Goal: Task Accomplishment & Management: Use online tool/utility

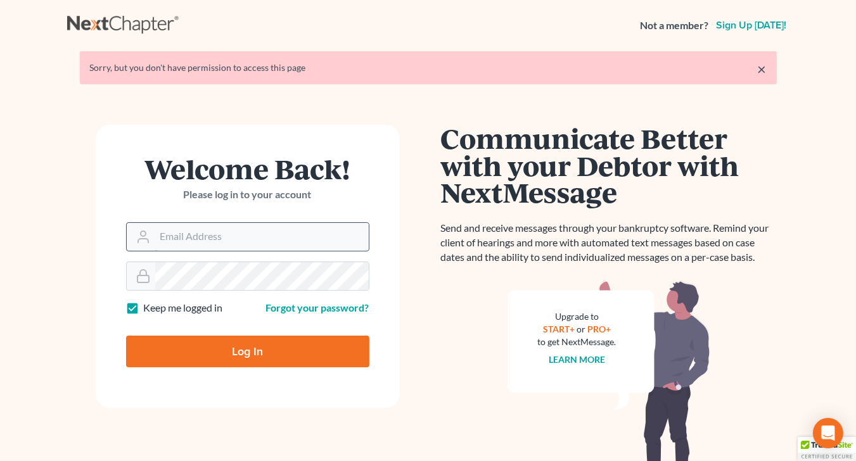
click at [233, 240] on input "Email Address" at bounding box center [262, 237] width 214 height 28
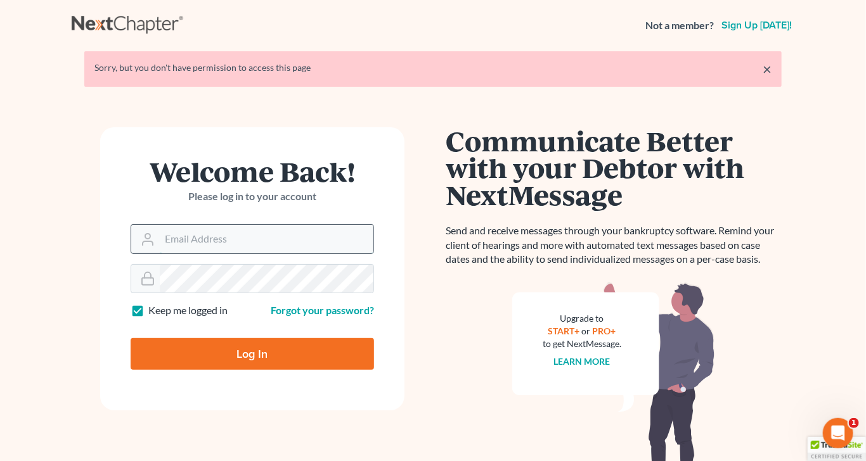
type input "[PERSON_NAME][EMAIL_ADDRESS][DOMAIN_NAME]"
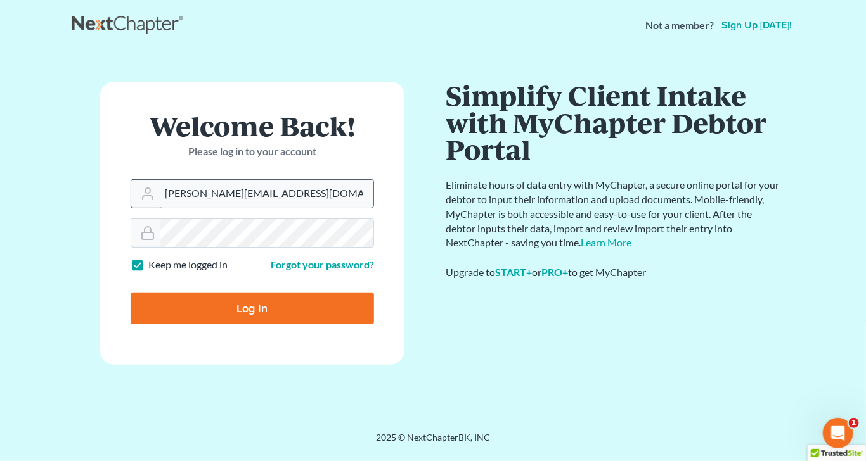
click at [131, 293] on input "Log In" at bounding box center [252, 309] width 243 height 32
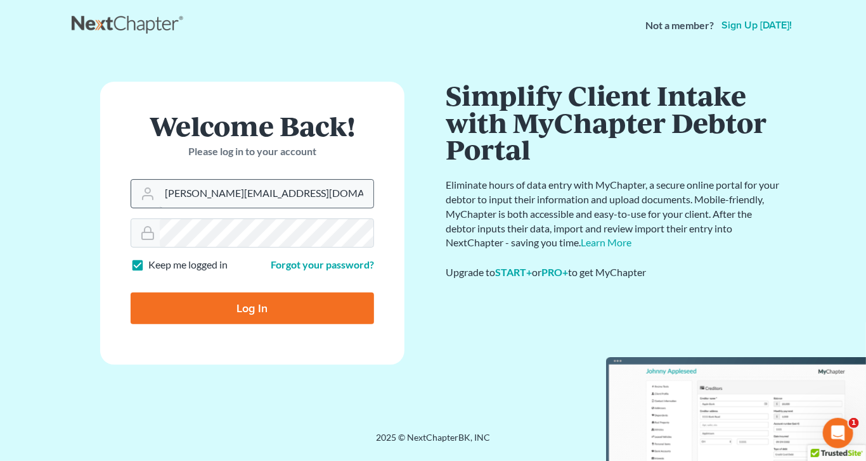
type input "Thinking..."
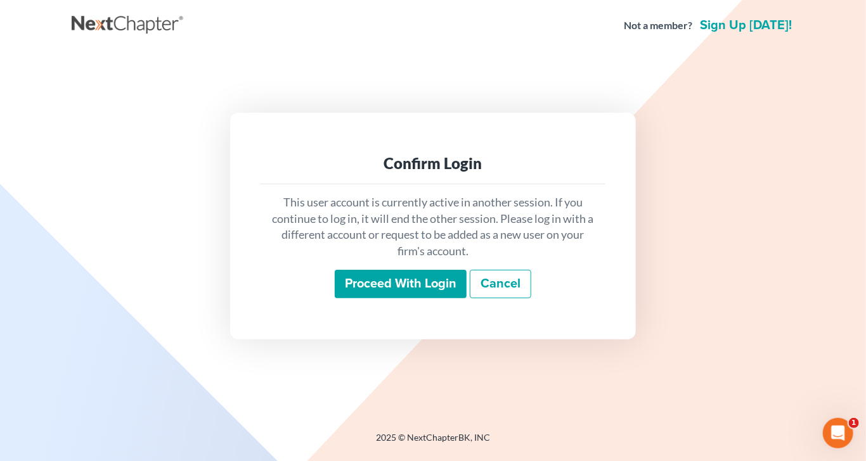
click at [380, 285] on input "Proceed with login" at bounding box center [401, 284] width 132 height 29
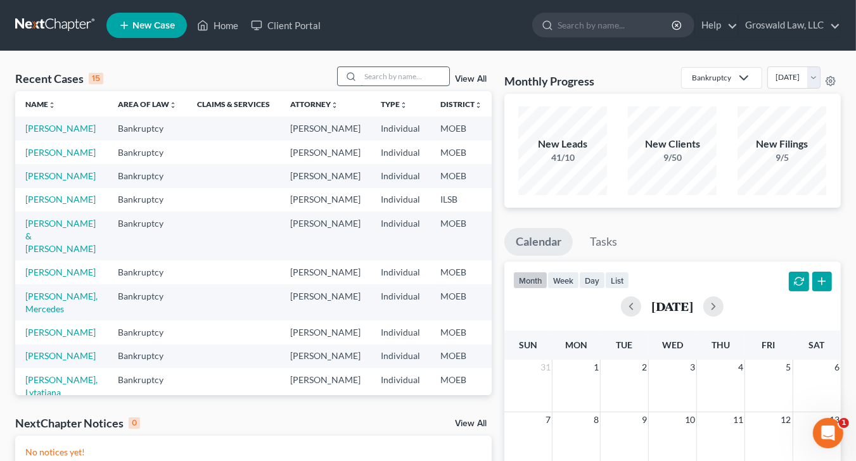
click at [389, 78] on input "search" at bounding box center [405, 76] width 89 height 18
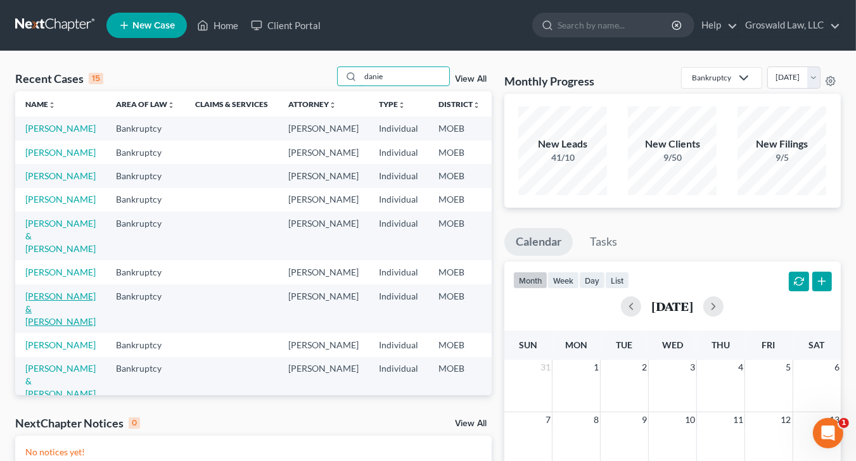
type input "danie"
click at [37, 327] on link "[PERSON_NAME] & [PERSON_NAME]" at bounding box center [60, 309] width 70 height 36
select select "6"
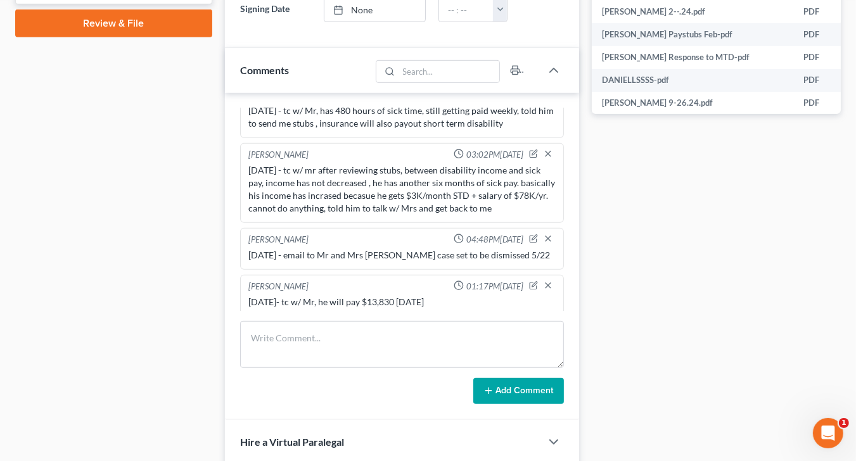
scroll to position [560, 0]
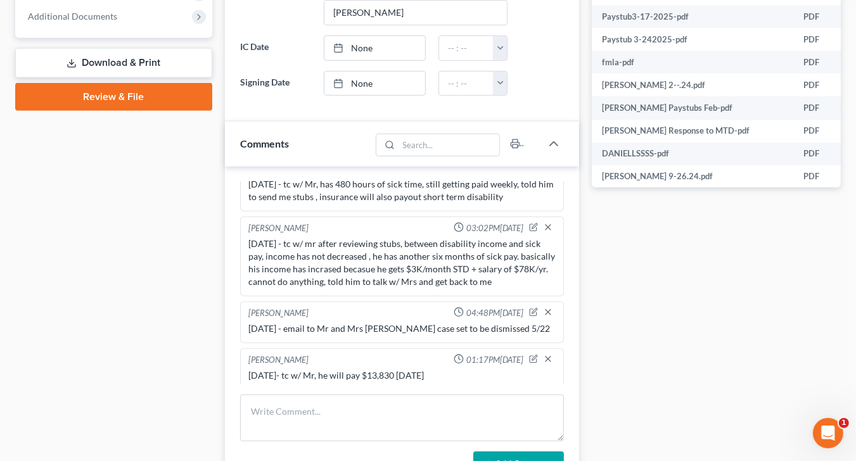
click at [707, 259] on div "Docs Tasks Events Fees Timer 7% Completed Nothing here yet! Credit Counseling C…" at bounding box center [717, 94] width 262 height 1066
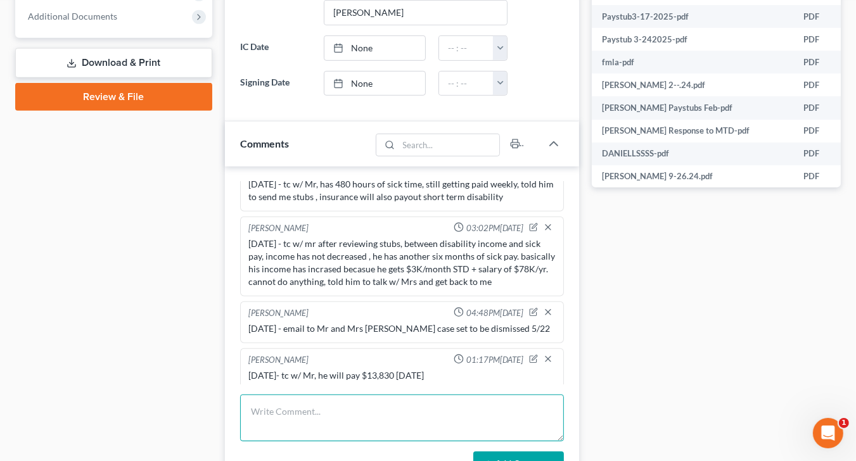
click at [326, 423] on textarea at bounding box center [402, 418] width 324 height 47
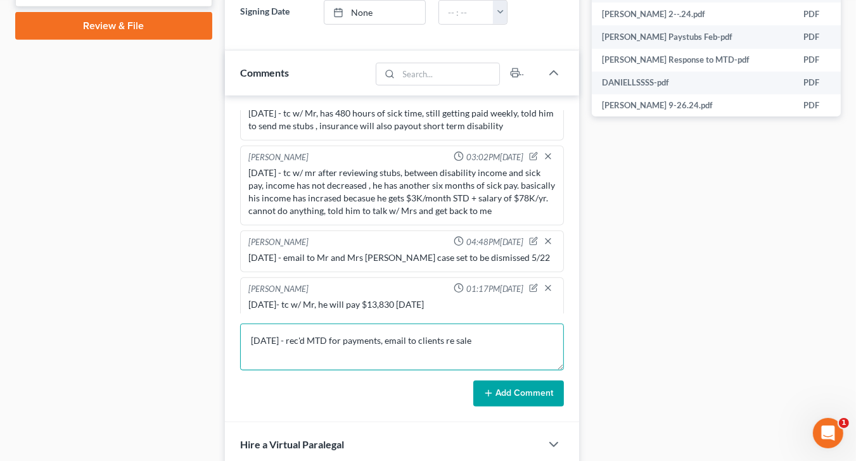
scroll to position [633, 0]
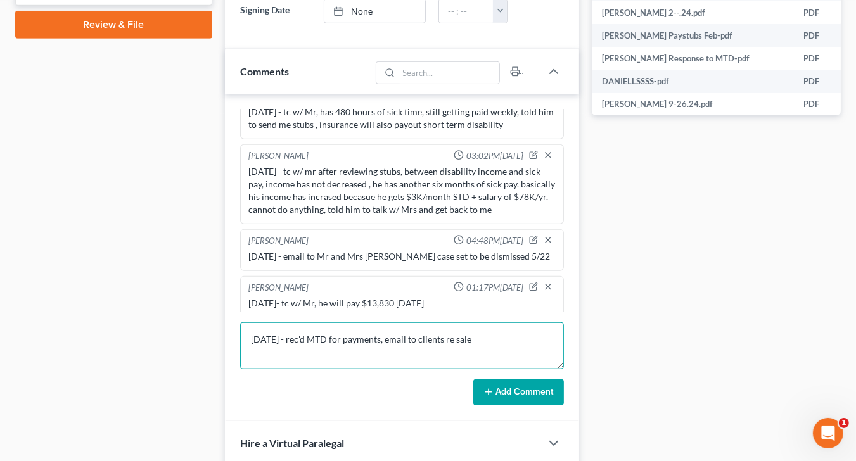
type textarea "[DATE] - rec'd MTD for payments, email to clients re sale"
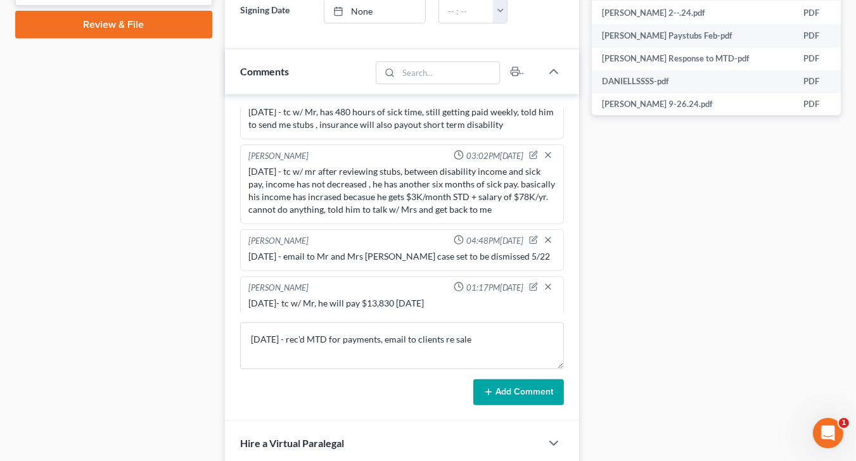
click at [537, 396] on button "Add Comment" at bounding box center [518, 393] width 91 height 27
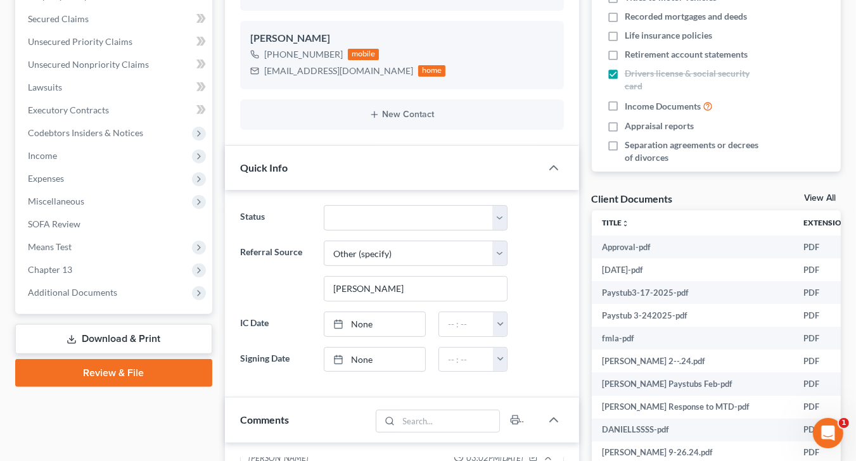
scroll to position [263, 0]
